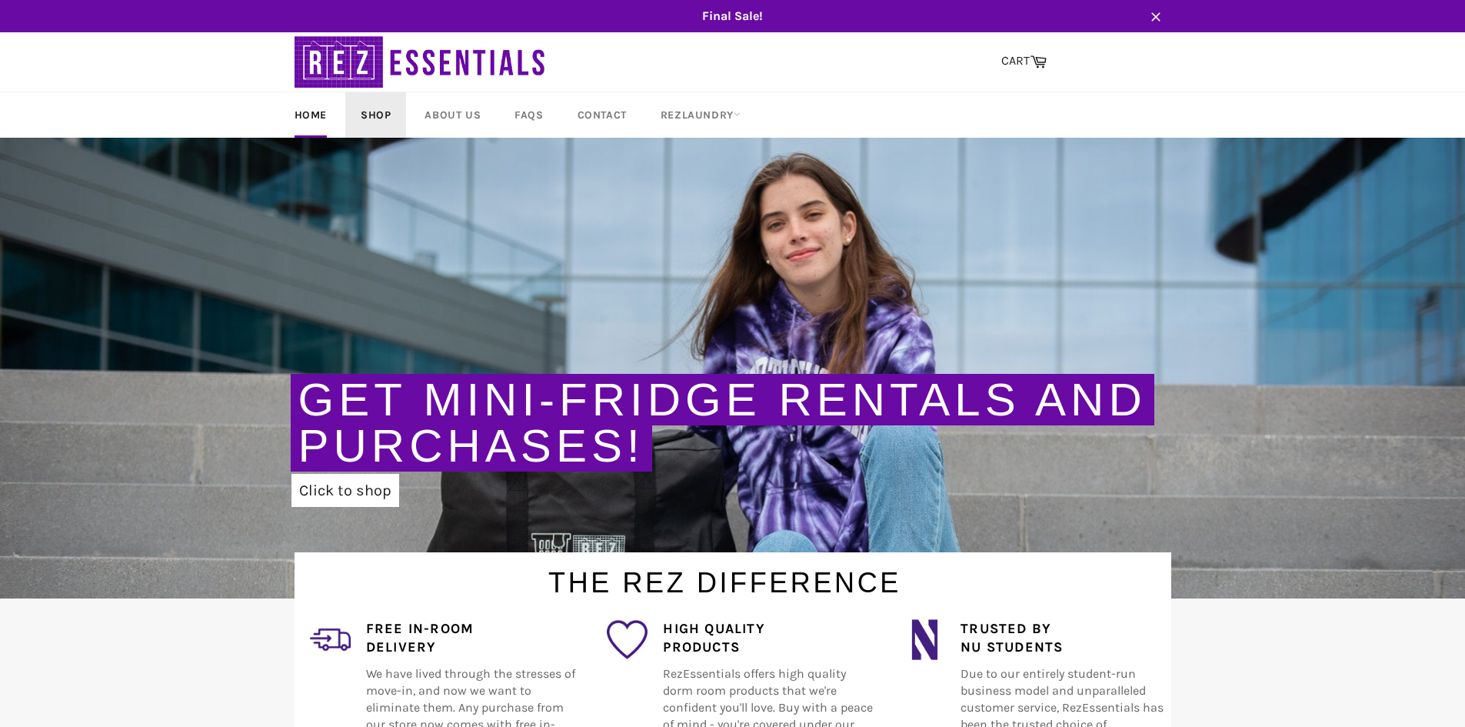
click at [365, 117] on link "Shop" at bounding box center [375, 114] width 61 height 45
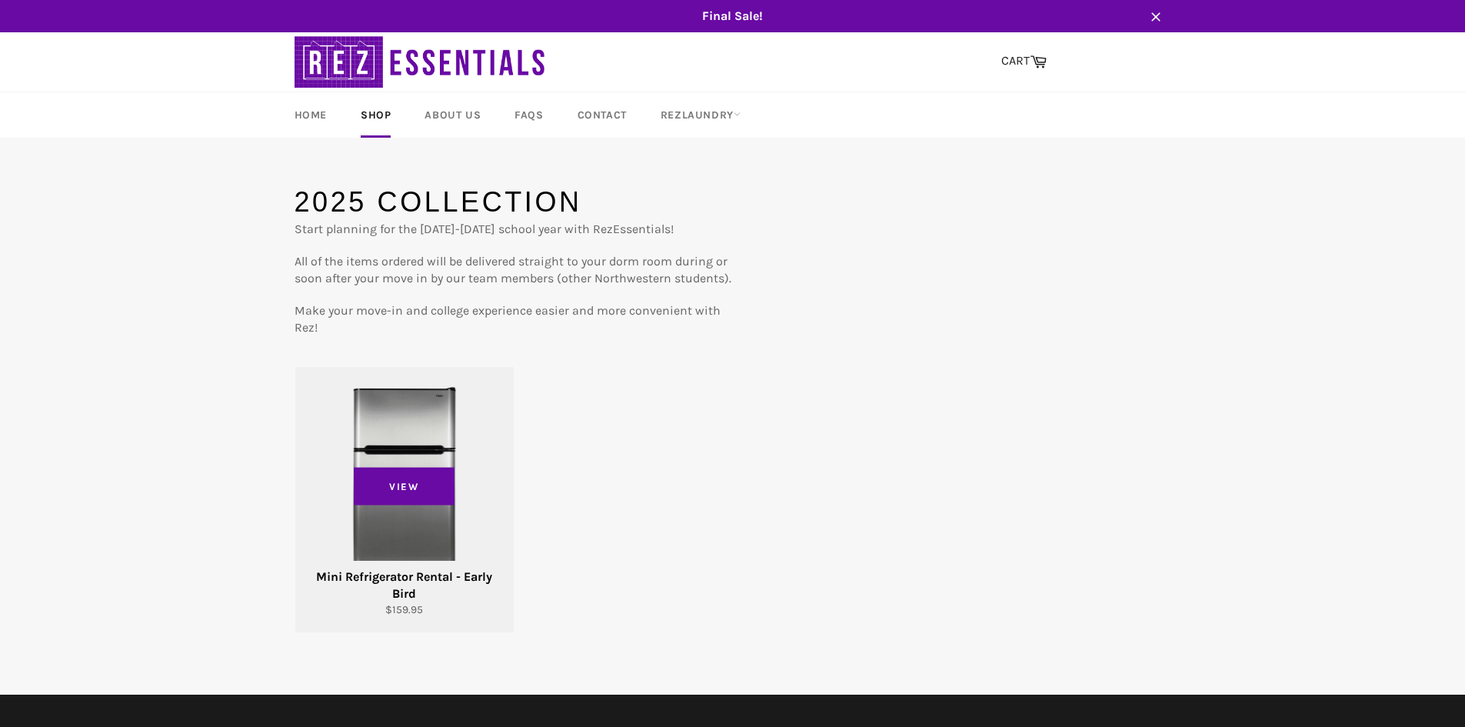
click at [411, 438] on div "View" at bounding box center [404, 499] width 218 height 265
click at [420, 435] on div "View" at bounding box center [404, 499] width 218 height 265
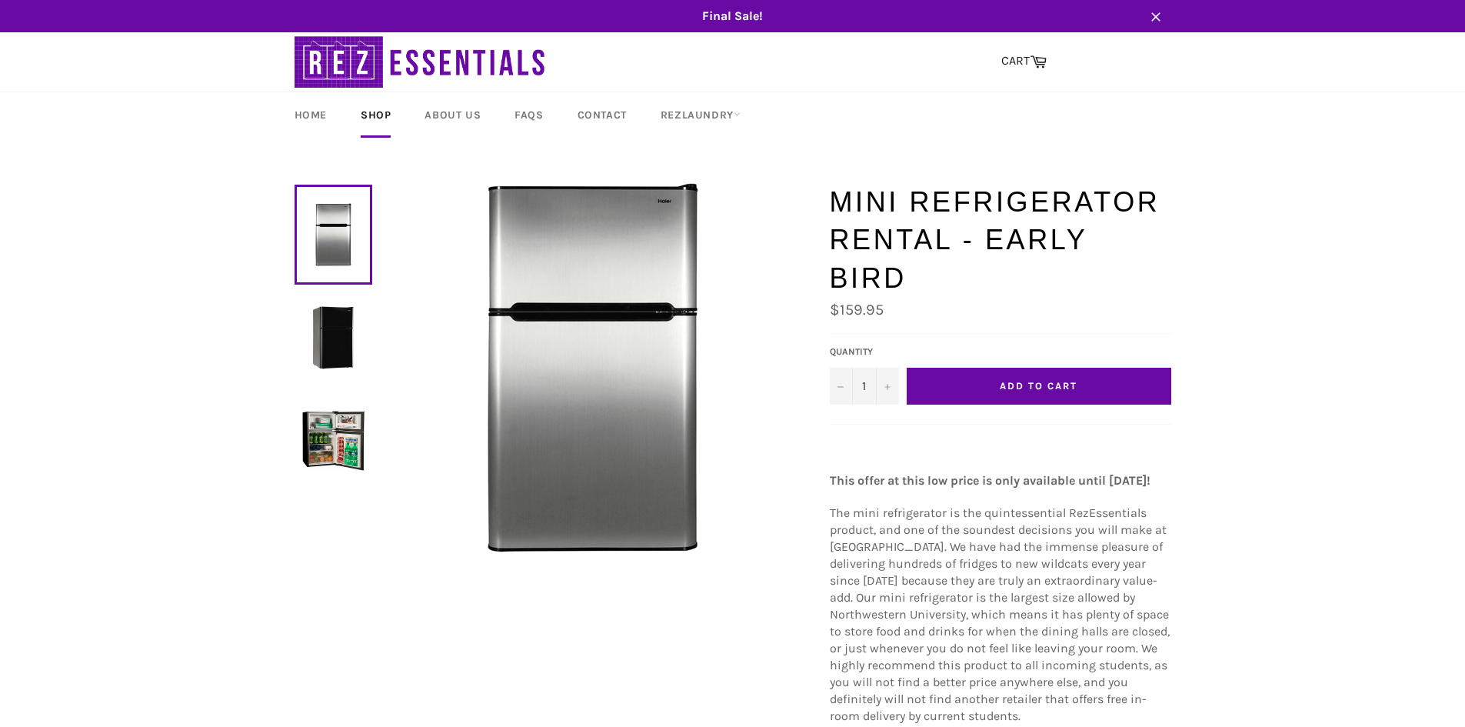
click at [354, 341] on img at bounding box center [333, 337] width 62 height 62
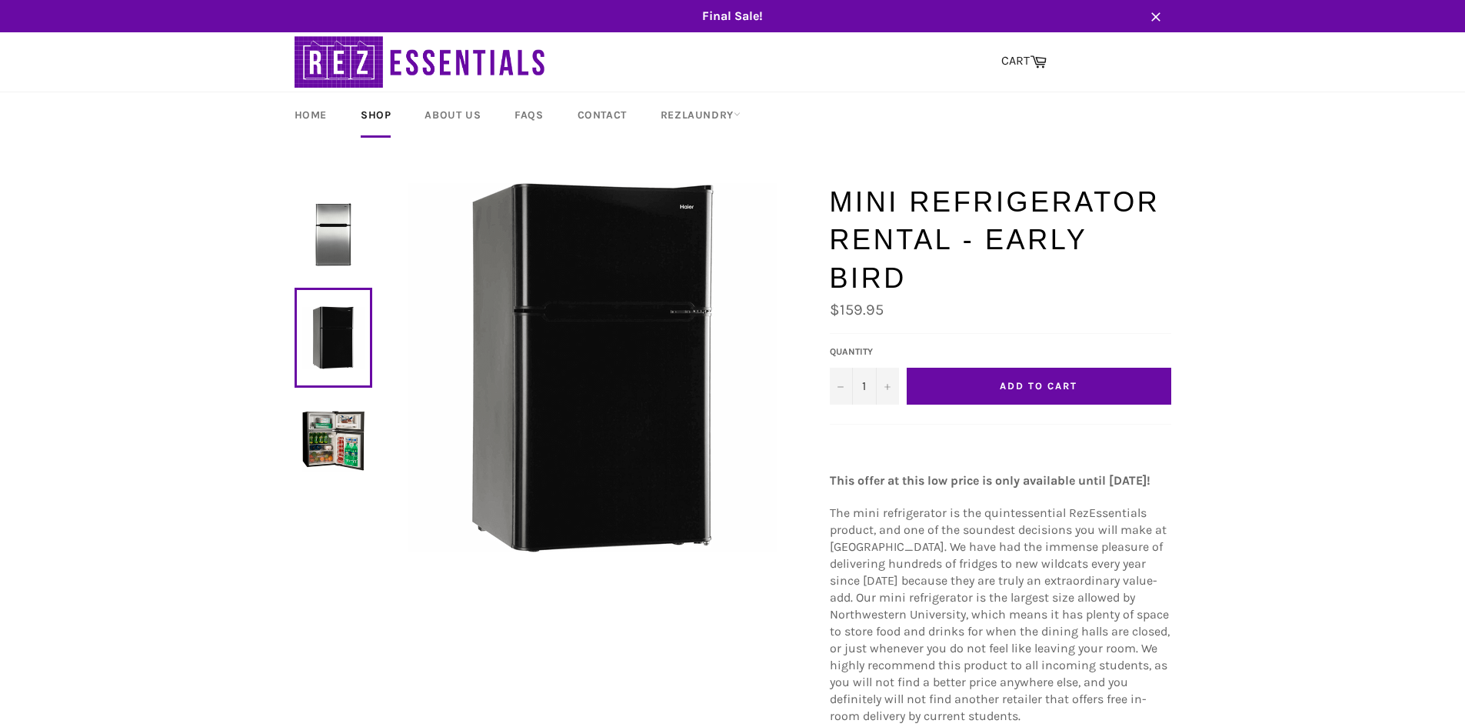
click at [328, 422] on img at bounding box center [333, 440] width 62 height 62
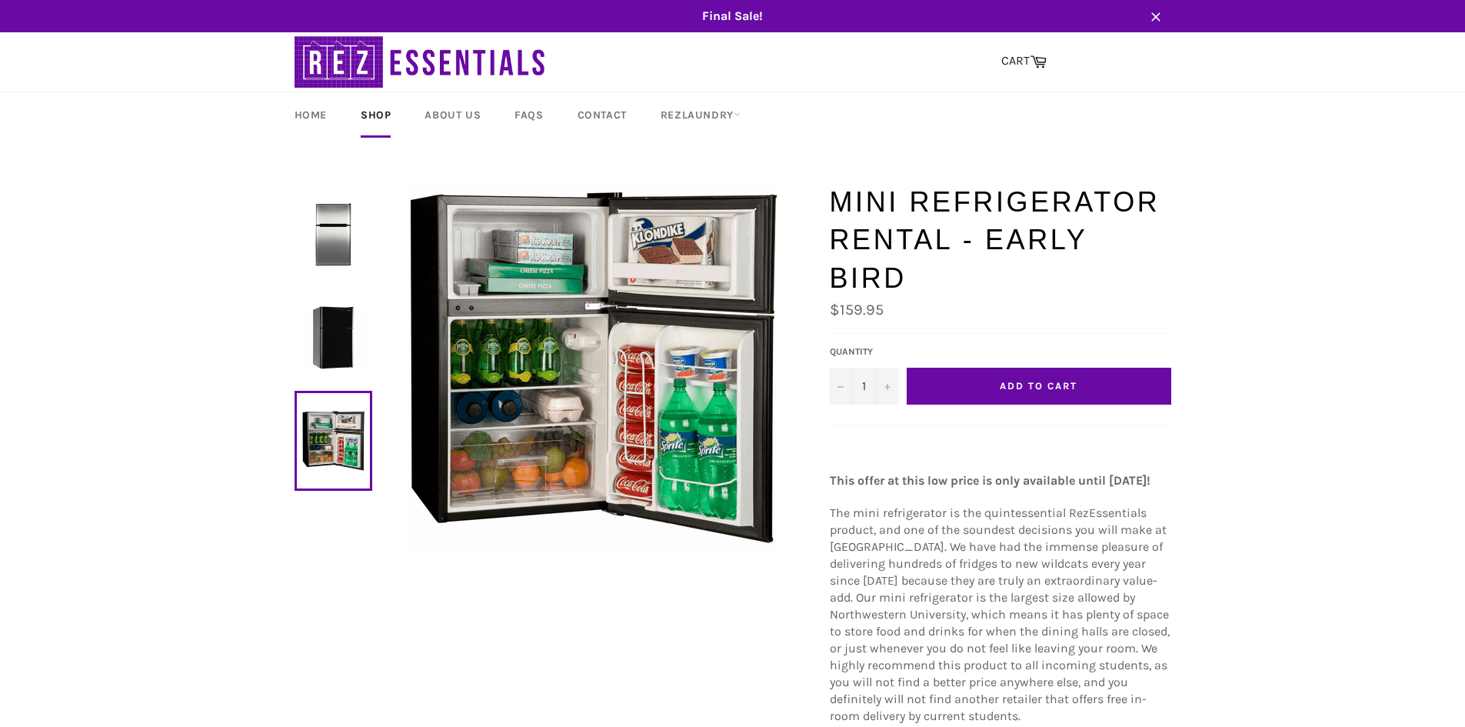
click at [1023, 392] on button "Add to Cart" at bounding box center [1039, 386] width 265 height 37
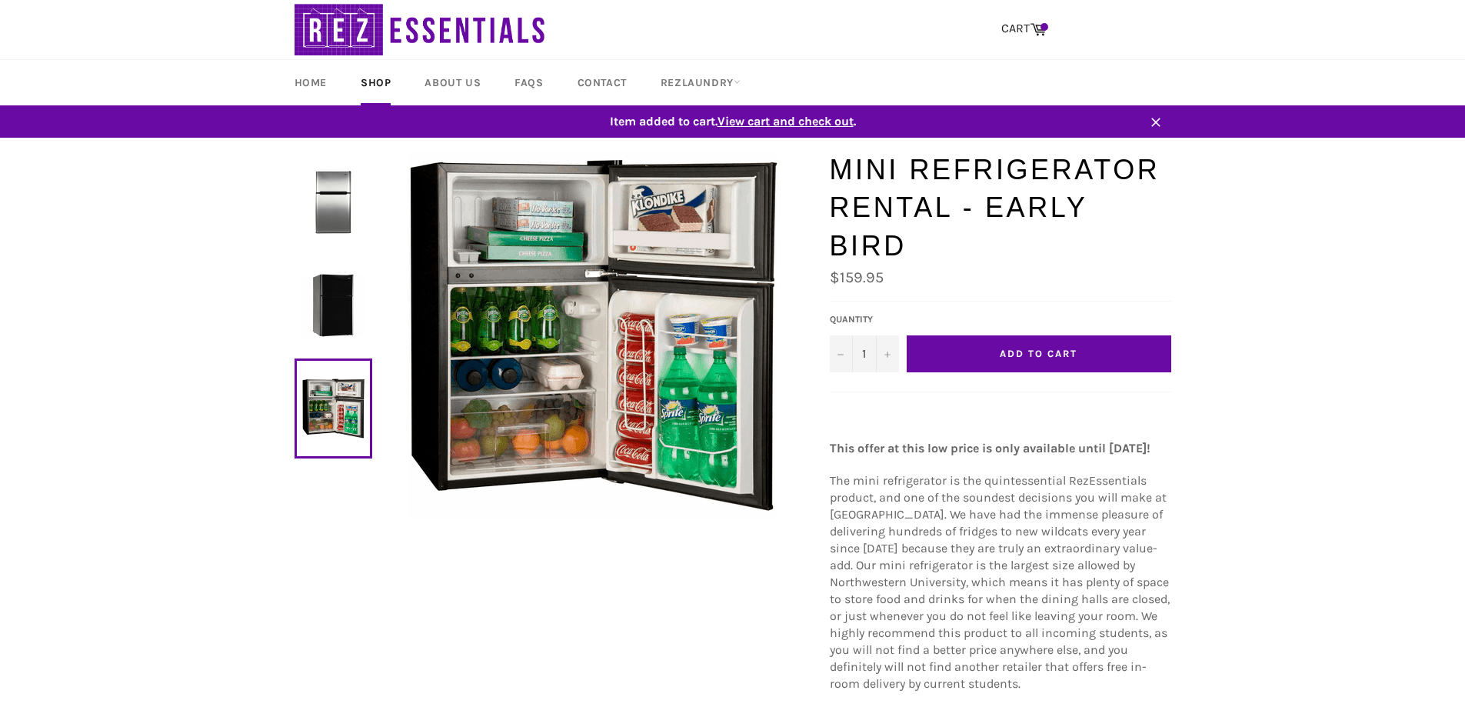
click at [820, 122] on span "View cart and check out" at bounding box center [786, 121] width 136 height 15
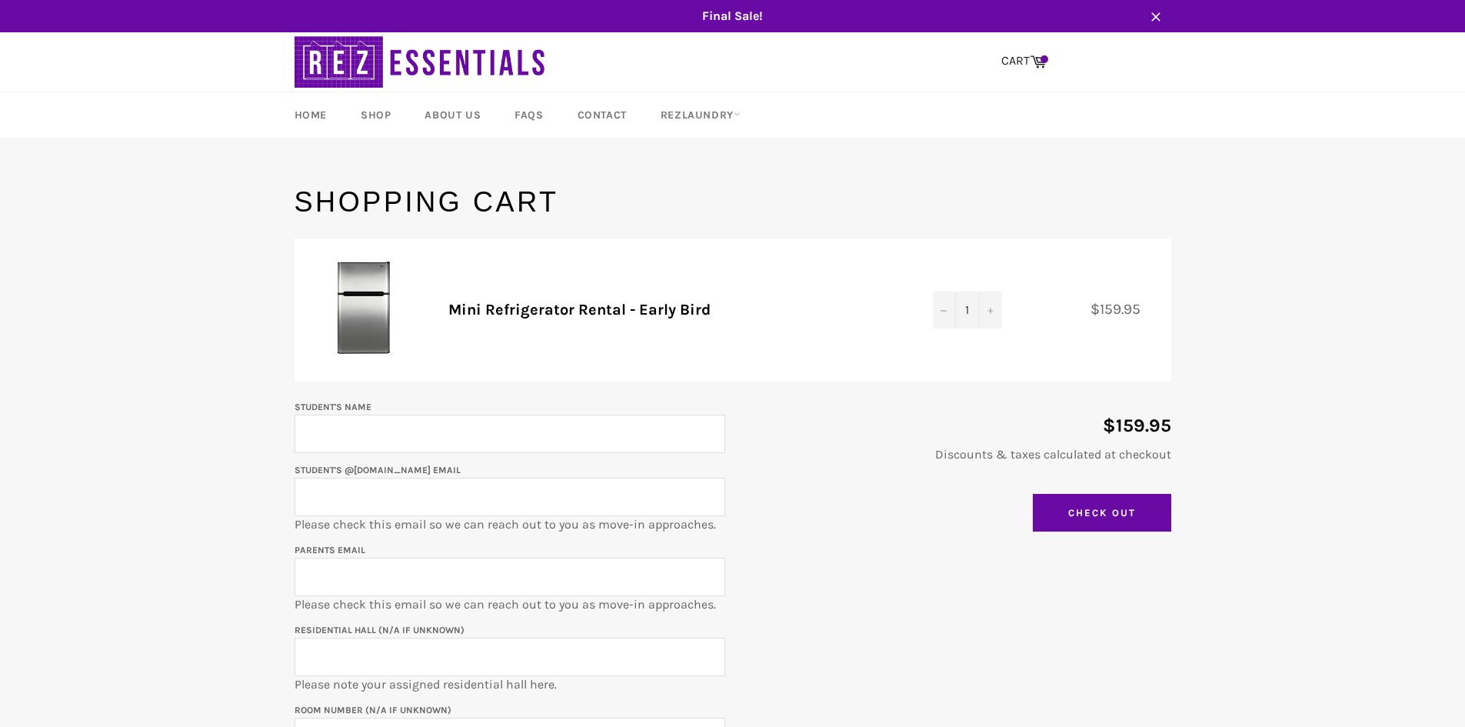
click at [362, 422] on input "Student's Name" at bounding box center [510, 434] width 431 height 38
type input "[PERSON_NAME]"
click at [428, 506] on input "Student's @[DOMAIN_NAME] email" at bounding box center [510, 497] width 431 height 38
click at [381, 496] on input "[PERSON_NAME]" at bounding box center [510, 497] width 431 height 38
type input "[EMAIL_ADDRESS][DOMAIN_NAME]"
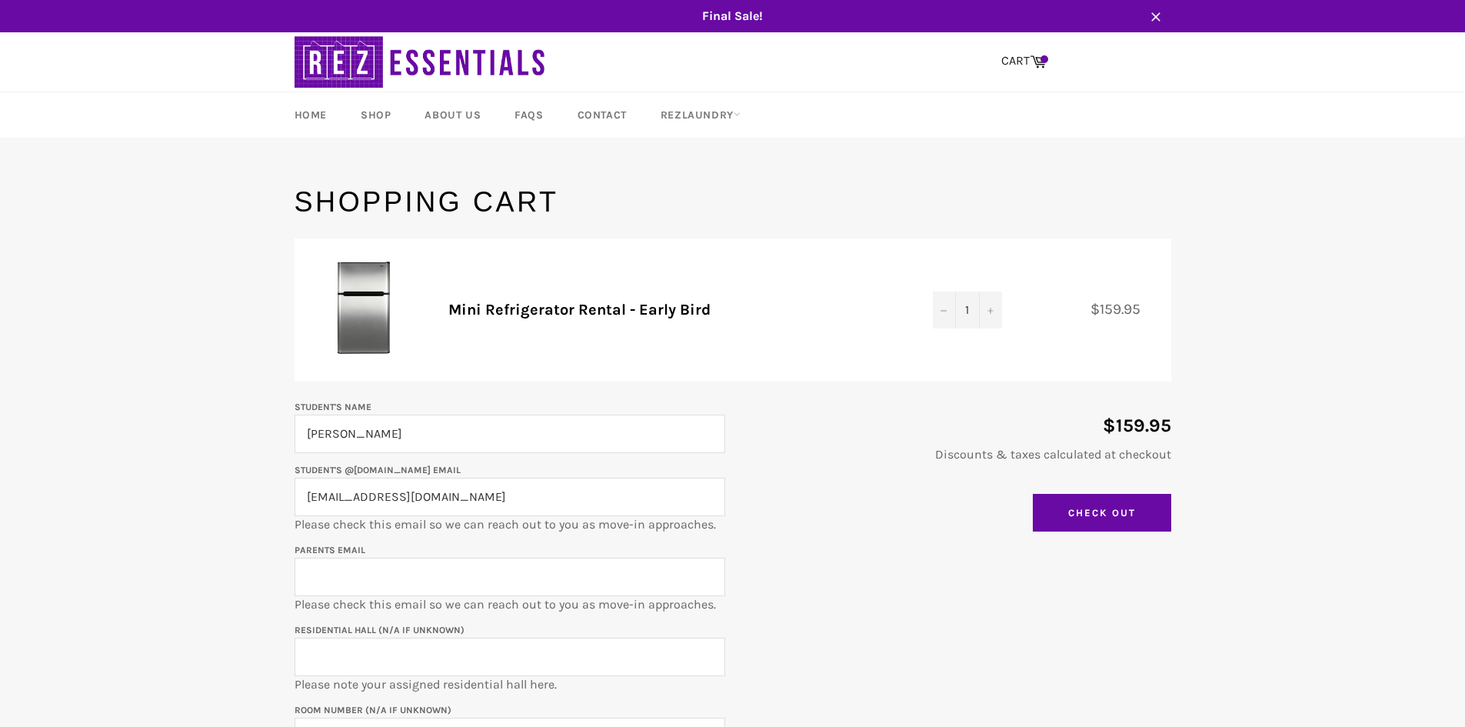
click at [418, 565] on input "Parents email" at bounding box center [510, 577] width 431 height 38
type input "[EMAIL_ADDRESS][DOMAIN_NAME]"
click at [807, 595] on div "Student's Name [PERSON_NAME] Student's @[DOMAIN_NAME] email [EMAIL_ADDRESS][DOM…" at bounding box center [725, 585] width 892 height 375
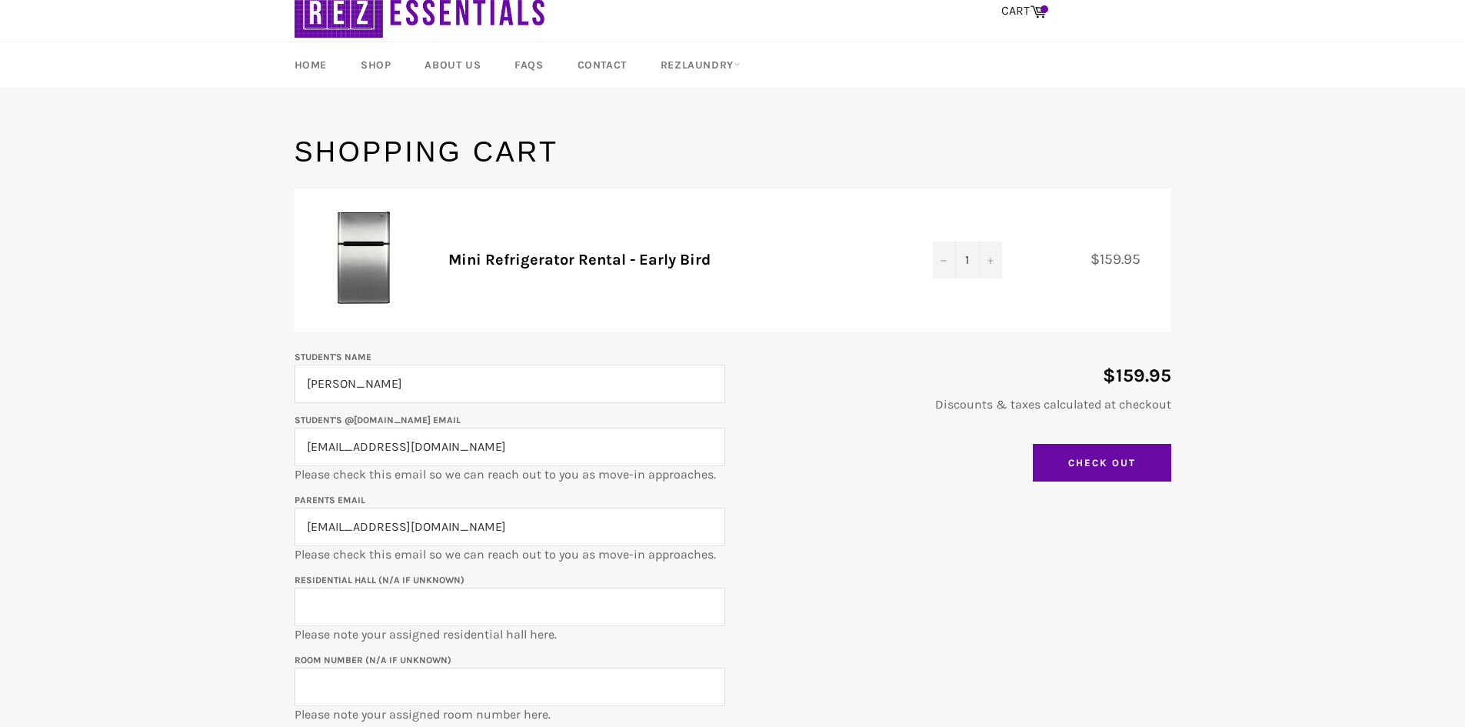
scroll to position [77, 0]
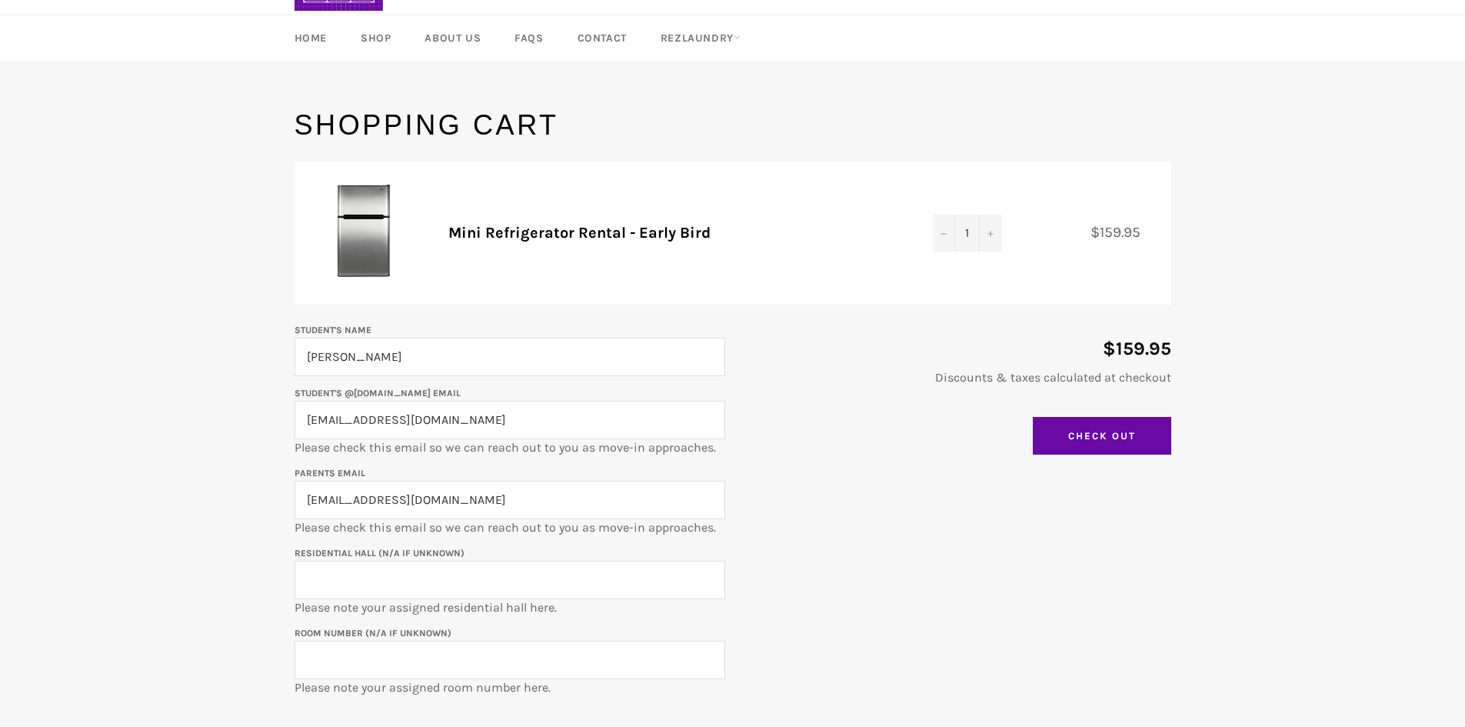
click at [561, 571] on input "Residential Hall (N/A if unknown)" at bounding box center [510, 580] width 431 height 38
type input "Elder"
click at [497, 659] on input "Room Number (N/A if unknown)" at bounding box center [510, 660] width 431 height 38
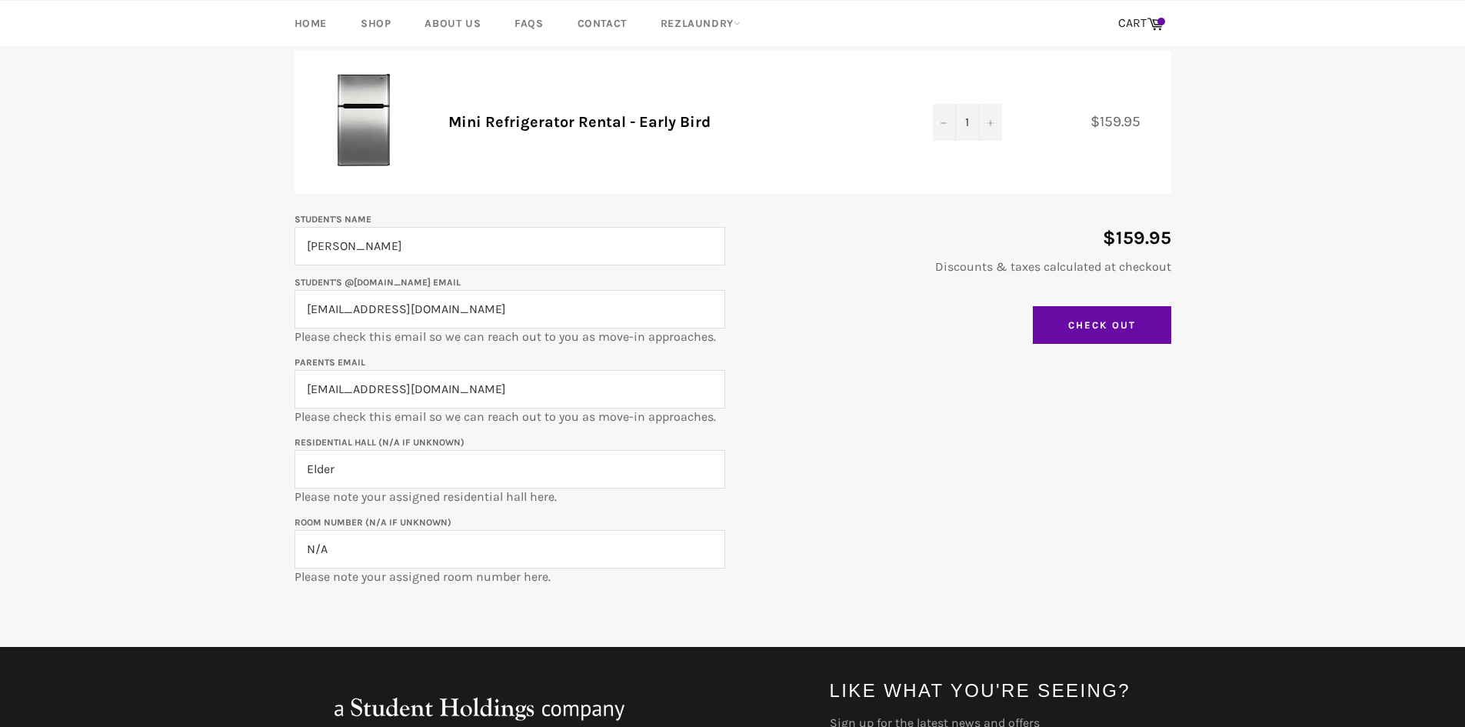
scroll to position [154, 0]
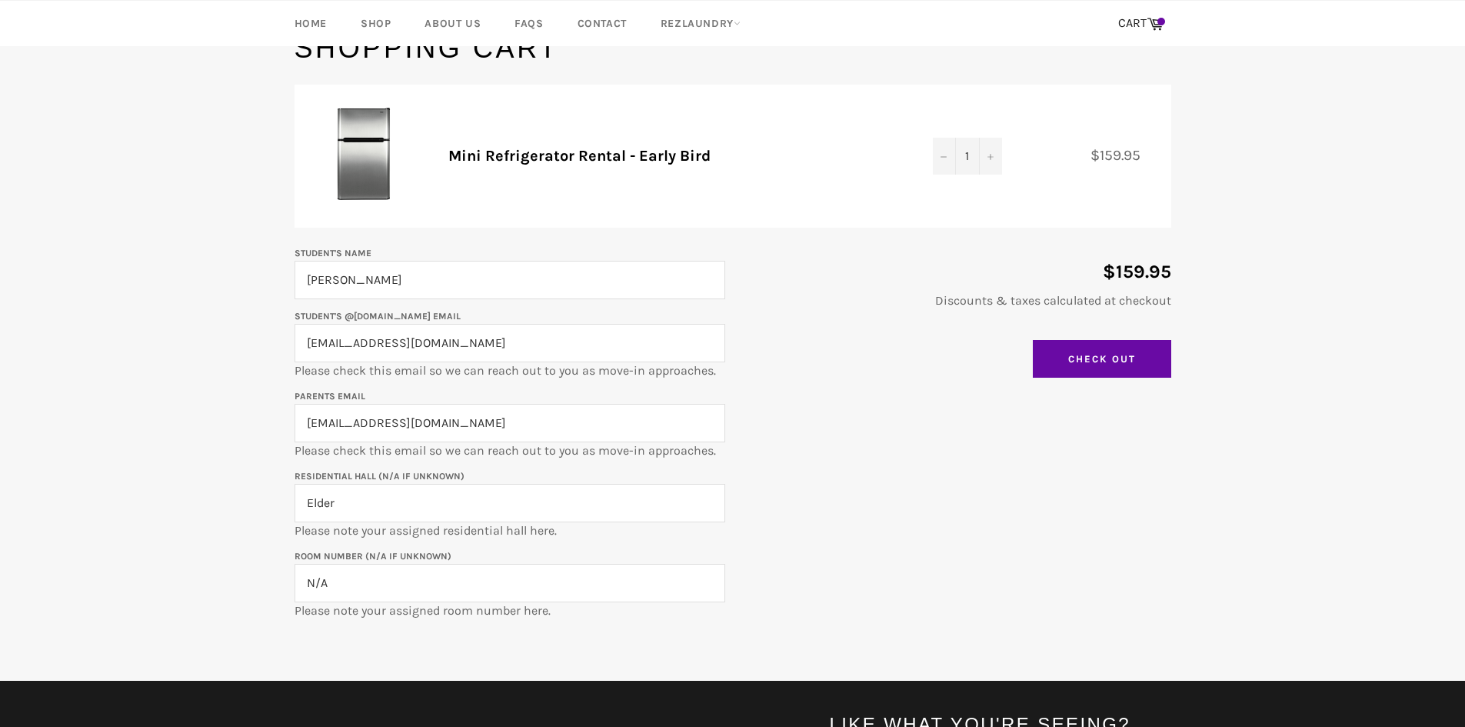
type input "N/A"
click at [1103, 351] on input "Check Out" at bounding box center [1102, 359] width 138 height 38
